Goal: Information Seeking & Learning: Learn about a topic

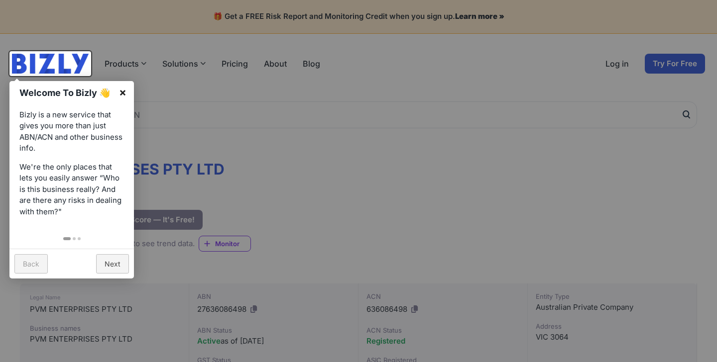
click at [126, 90] on link "×" at bounding box center [122, 92] width 22 height 22
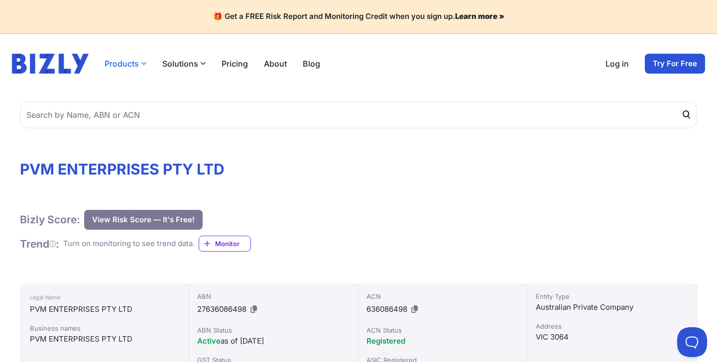
click at [131, 67] on button "Products" at bounding box center [126, 64] width 42 height 12
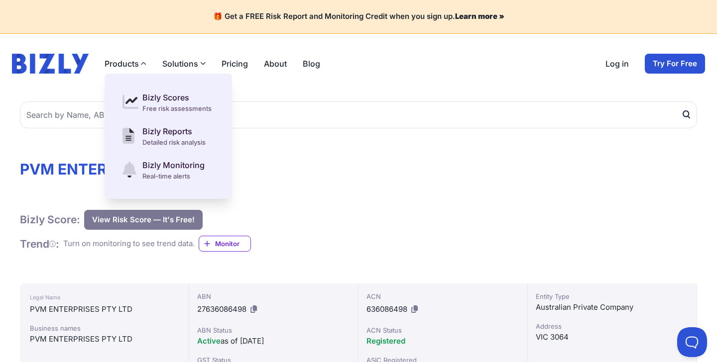
click at [242, 67] on link "Pricing" at bounding box center [234, 64] width 26 height 12
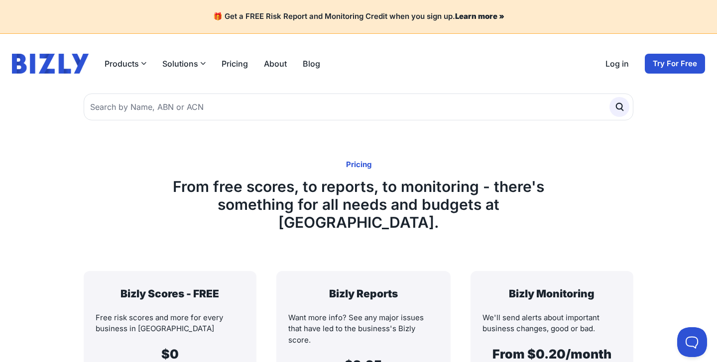
click at [238, 68] on link "Pricing" at bounding box center [234, 64] width 26 height 12
click at [113, 62] on button "Products" at bounding box center [126, 64] width 42 height 12
